Goal: Task Accomplishment & Management: Understand process/instructions

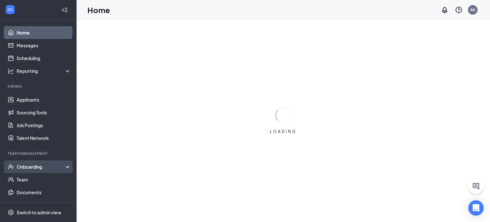
click at [36, 166] on div "Onboarding" at bounding box center [41, 166] width 49 height 6
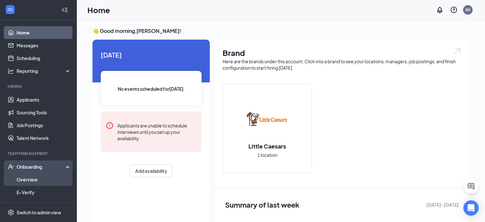
click at [33, 178] on link "Overview" at bounding box center [44, 179] width 55 height 13
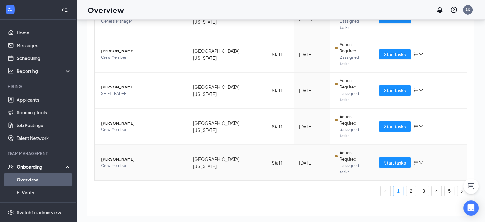
scroll to position [29, 0]
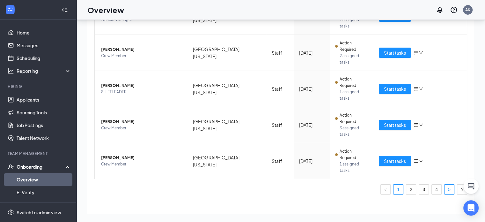
click at [444, 184] on link "5" at bounding box center [449, 189] width 10 height 10
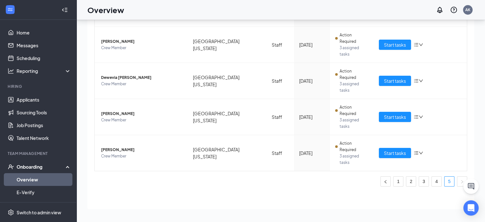
scroll to position [92, 0]
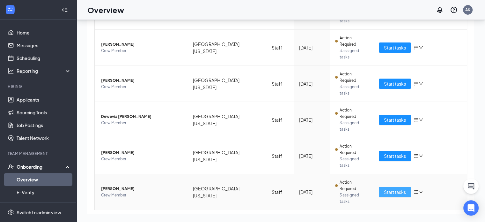
click at [394, 188] on span "Start tasks" at bounding box center [395, 191] width 22 height 7
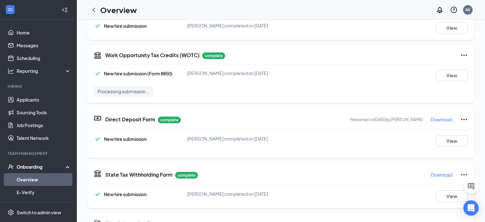
scroll to position [255, 0]
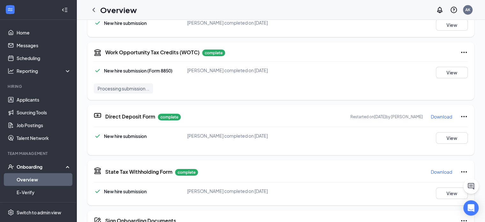
click at [431, 117] on p "Download" at bounding box center [441, 116] width 21 height 6
click at [93, 10] on icon "ChevronLeft" at bounding box center [93, 10] width 3 height 4
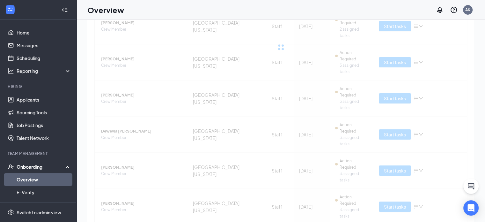
scroll to position [29, 0]
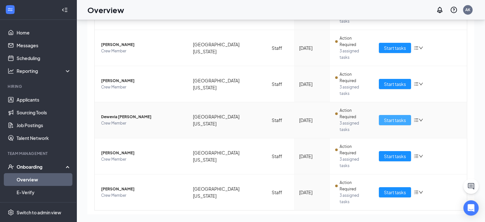
click at [402, 116] on span "Start tasks" at bounding box center [395, 119] width 22 height 7
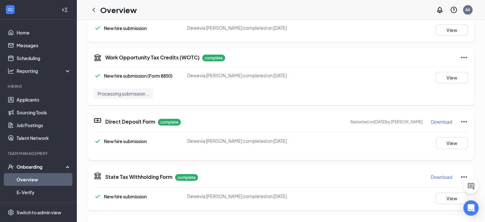
scroll to position [255, 0]
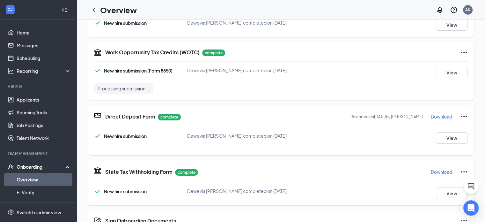
click at [441, 116] on p "Download" at bounding box center [441, 116] width 21 height 6
click at [92, 11] on icon "ChevronLeft" at bounding box center [94, 10] width 8 height 8
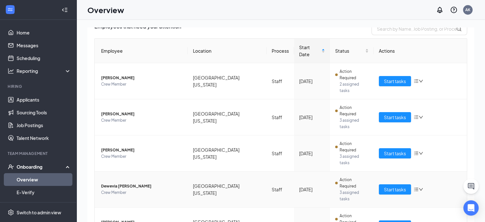
scroll to position [92, 0]
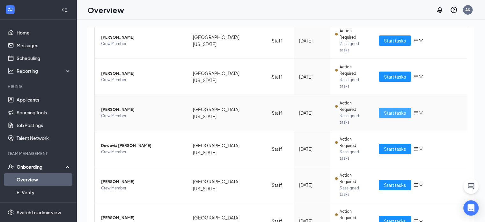
click at [384, 109] on span "Start tasks" at bounding box center [395, 112] width 22 height 7
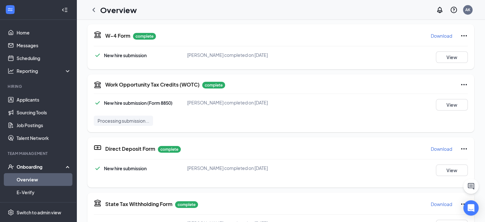
scroll to position [223, 0]
click at [431, 148] on p "Download" at bounding box center [441, 148] width 21 height 6
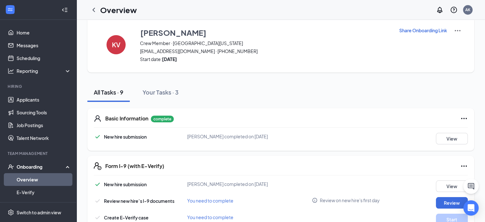
scroll to position [0, 0]
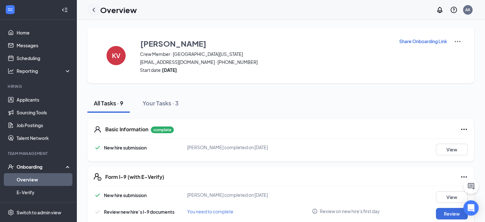
click at [95, 11] on icon "ChevronLeft" at bounding box center [94, 10] width 8 height 8
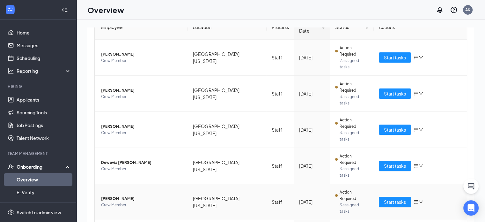
scroll to position [92, 0]
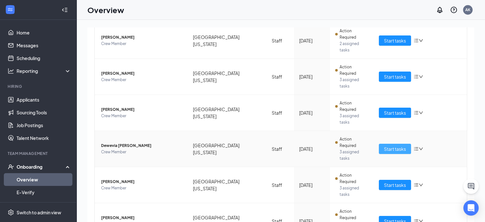
click at [390, 145] on span "Start tasks" at bounding box center [395, 148] width 22 height 7
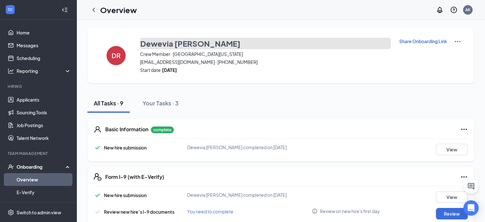
click at [199, 42] on button "Dewevia [PERSON_NAME]" at bounding box center [265, 43] width 251 height 11
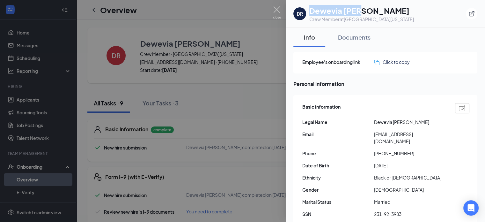
drag, startPoint x: 365, startPoint y: 10, endPoint x: 311, endPoint y: 13, distance: 53.4
click at [311, 13] on h1 "Dewevia [PERSON_NAME]" at bounding box center [361, 10] width 105 height 11
copy h1 "Dewevia [PERSON_NAME]"
click at [278, 7] on img at bounding box center [277, 12] width 8 height 12
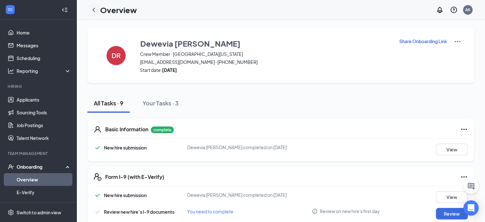
click at [95, 8] on icon "ChevronLeft" at bounding box center [94, 10] width 8 height 8
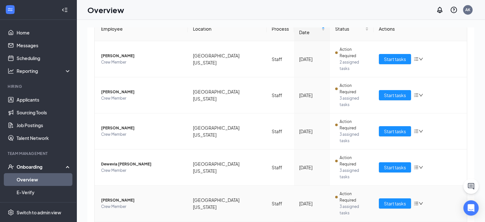
scroll to position [92, 0]
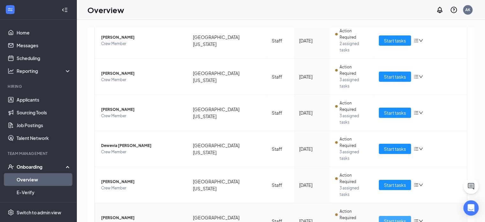
click at [384, 215] on button "Start tasks" at bounding box center [395, 220] width 32 height 10
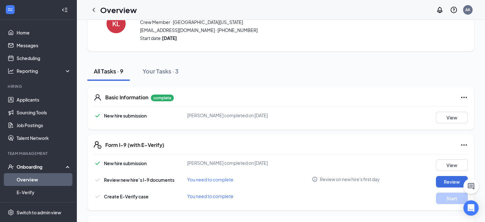
scroll to position [96, 0]
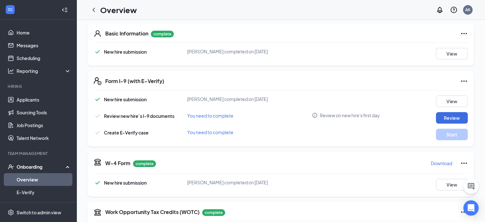
click at [431, 163] on p "Download" at bounding box center [441, 163] width 21 height 6
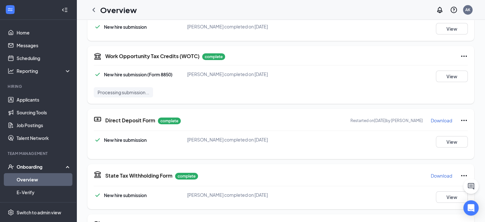
scroll to position [255, 0]
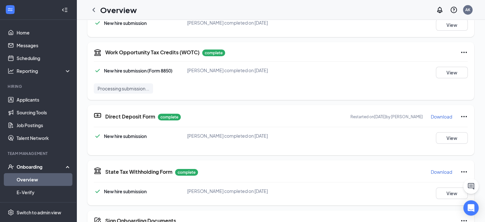
click at [444, 114] on p "Download" at bounding box center [441, 116] width 21 height 6
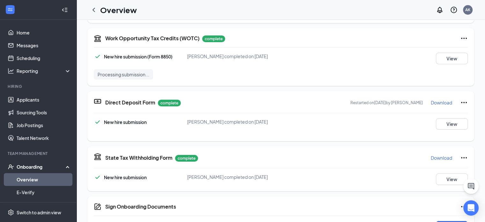
scroll to position [276, 0]
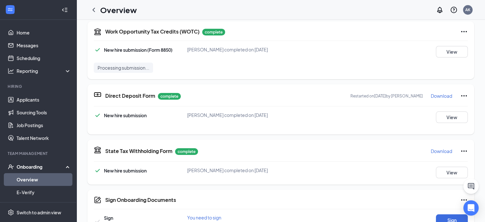
click at [438, 150] on p "Download" at bounding box center [441, 151] width 21 height 6
